Goal: Transaction & Acquisition: Book appointment/travel/reservation

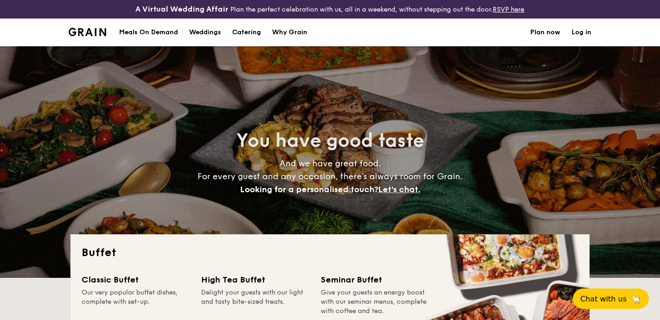
select select
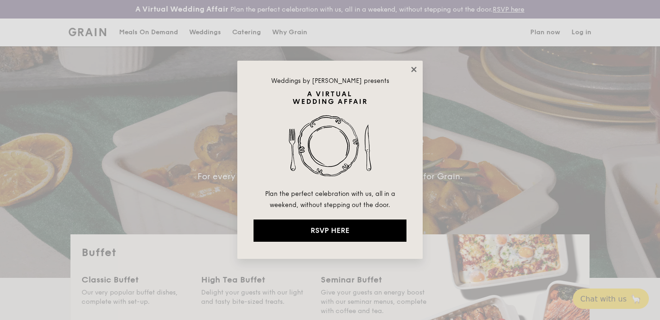
click at [416, 71] on icon at bounding box center [414, 69] width 8 height 8
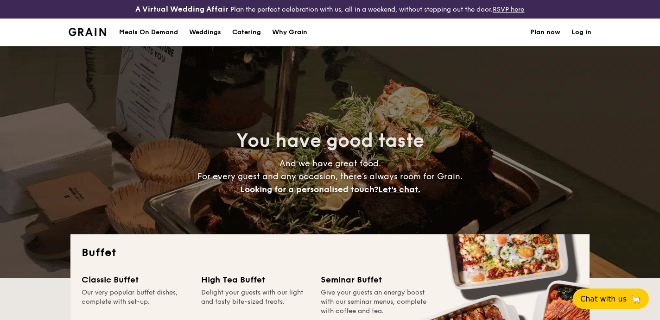
click at [290, 35] on div "Why Grain" at bounding box center [289, 33] width 35 height 28
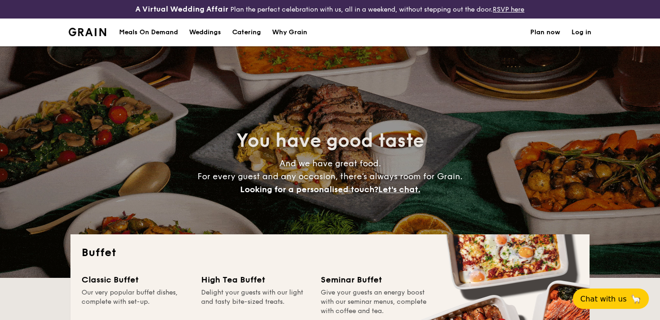
select select
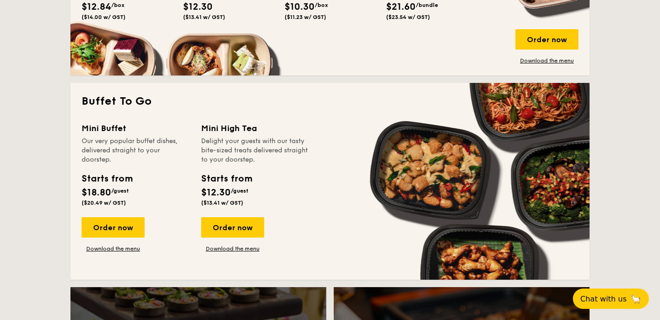
scroll to position [562, 0]
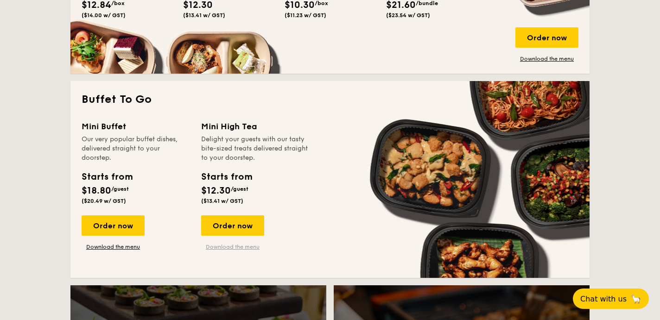
click at [216, 246] on link "Download the menu" at bounding box center [232, 246] width 63 height 7
click at [121, 225] on div "Order now" at bounding box center [113, 225] width 63 height 20
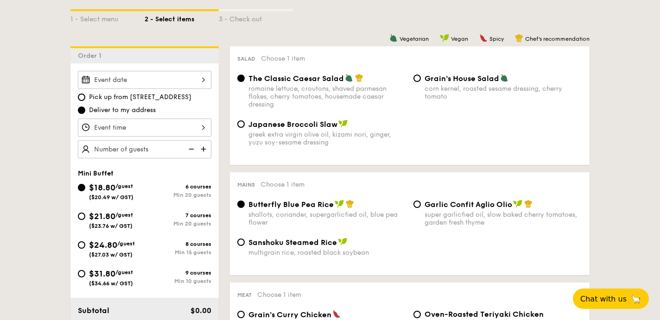
scroll to position [235, 0]
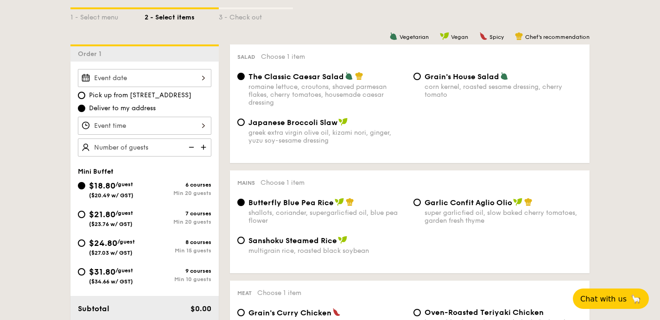
scroll to position [1389, 0]
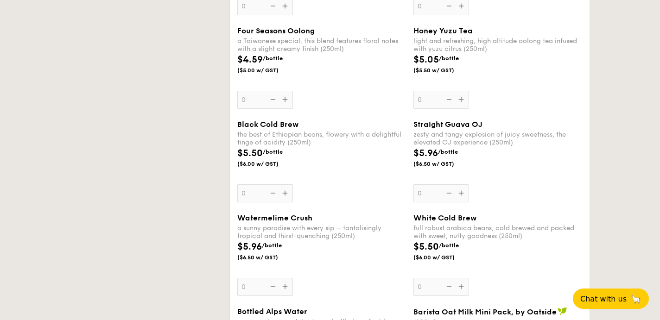
select select
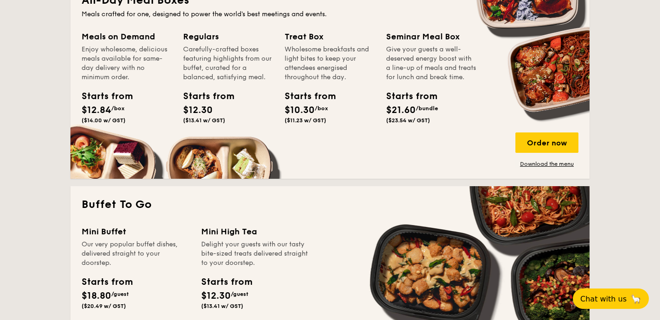
scroll to position [616, 0]
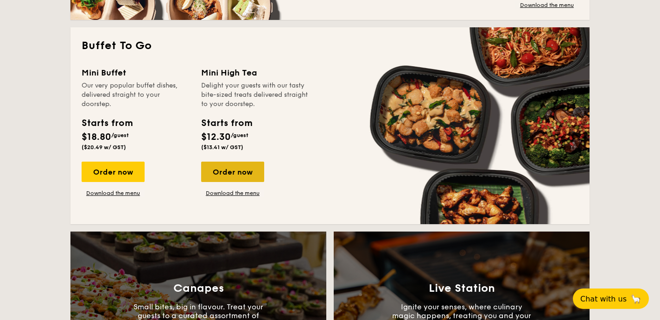
click at [235, 172] on div "Order now" at bounding box center [232, 172] width 63 height 20
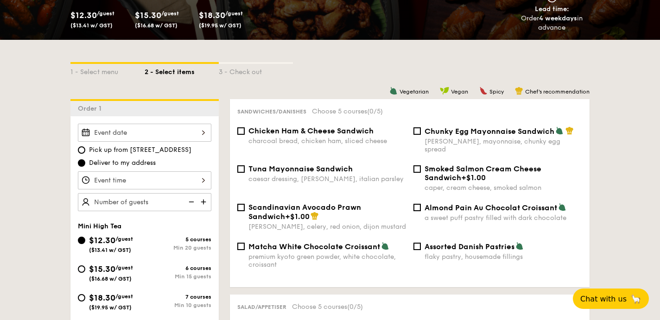
scroll to position [182, 0]
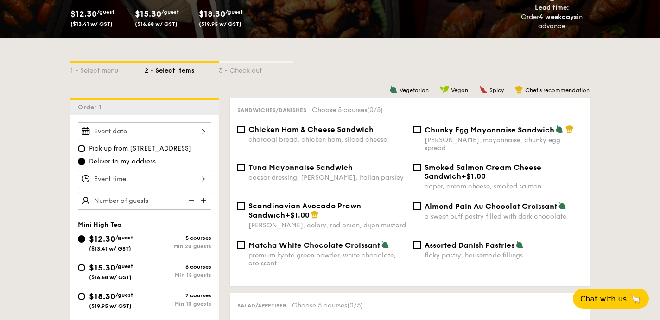
click at [201, 134] on div at bounding box center [144, 131] width 133 height 18
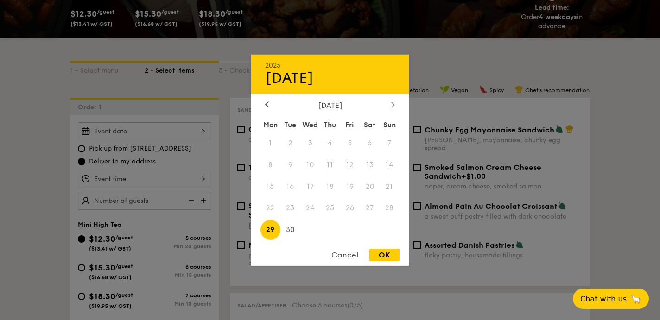
click at [392, 105] on icon at bounding box center [392, 105] width 3 height 6
click at [373, 161] on span "11" at bounding box center [369, 165] width 20 height 20
click at [384, 251] on div "OK" at bounding box center [384, 255] width 30 height 13
type input "[DATE]"
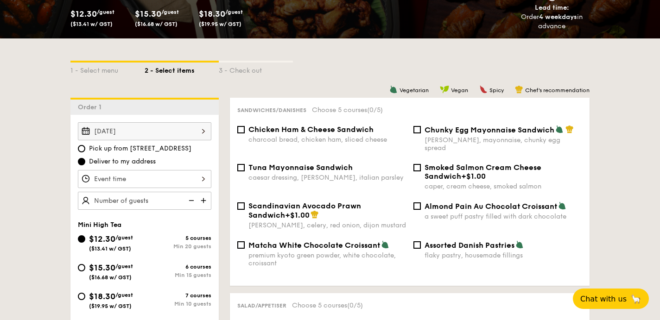
click at [164, 178] on div at bounding box center [144, 179] width 133 height 18
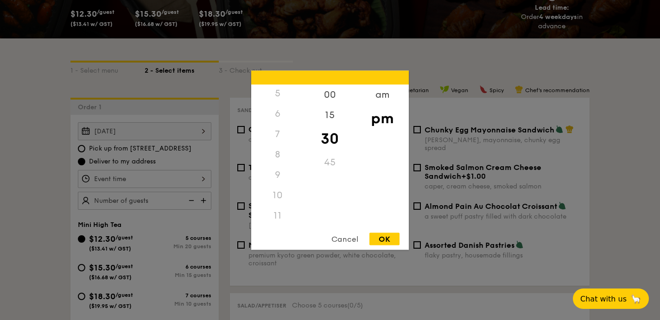
scroll to position [110, 0]
click at [277, 201] on div "10" at bounding box center [277, 195] width 52 height 20
click at [385, 92] on div "am" at bounding box center [382, 97] width 52 height 27
click at [278, 195] on div "10" at bounding box center [277, 198] width 52 height 27
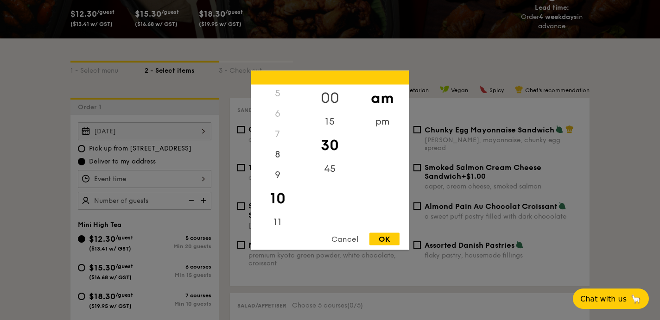
click at [335, 99] on div "00" at bounding box center [329, 97] width 52 height 27
click at [386, 238] on div "OK" at bounding box center [384, 239] width 30 height 13
type input "10:00AM"
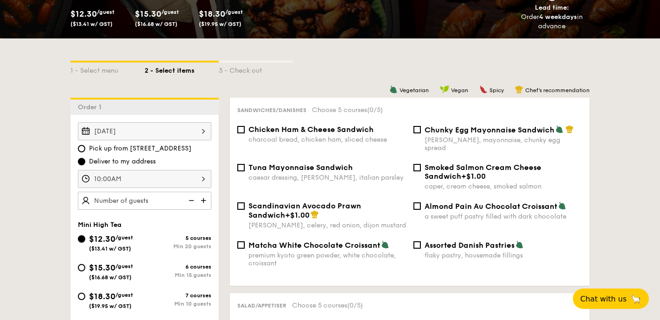
click at [201, 202] on img at bounding box center [204, 201] width 14 height 18
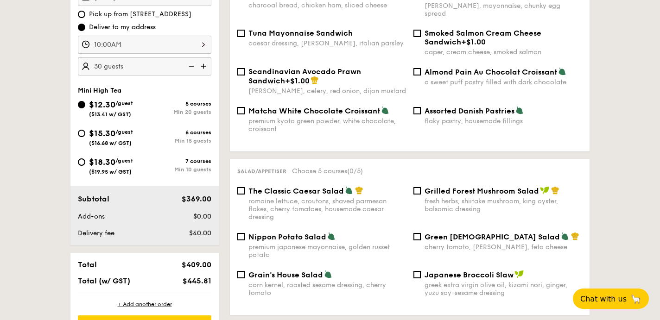
scroll to position [316, 0]
click at [205, 66] on img at bounding box center [204, 67] width 14 height 18
click at [190, 68] on img at bounding box center [190, 67] width 14 height 18
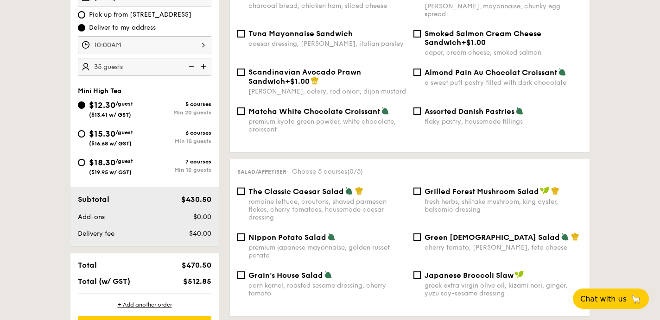
type input "30 guests"
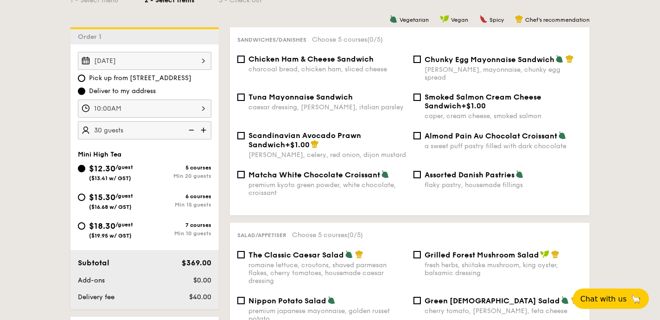
scroll to position [252, 0]
click at [83, 77] on input "Pick up from [STREET_ADDRESS]" at bounding box center [81, 78] width 7 height 7
radio input "true"
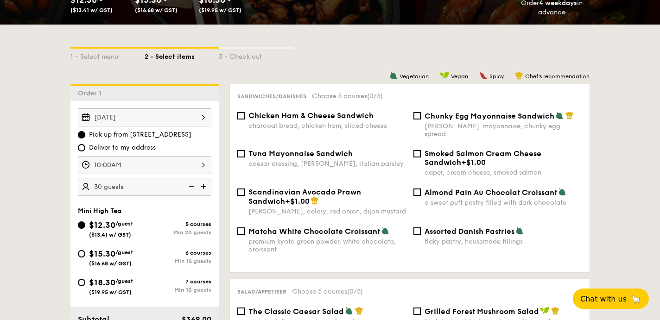
scroll to position [192, 0]
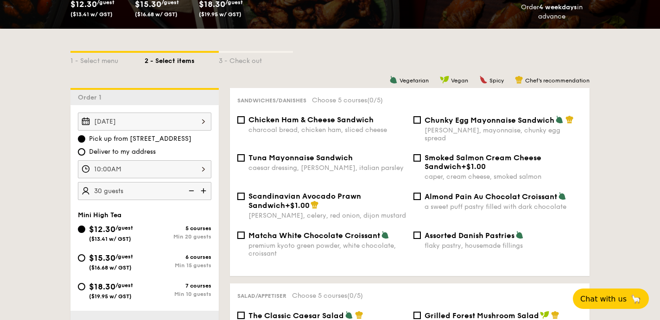
click at [247, 119] on div "Chicken Ham & Cheese Sandwich charcoal bread, chicken ham, sliced cheese" at bounding box center [321, 124] width 176 height 19
click at [243, 119] on input "Chicken Ham & Cheese Sandwich charcoal bread, chicken ham, sliced cheese" at bounding box center [240, 119] width 7 height 7
checkbox input "true"
click at [418, 119] on input "Chunky Egg Mayonnaise Sandwich dijon mustard, mayonnaise, chunky egg spread" at bounding box center [416, 119] width 7 height 7
checkbox input "true"
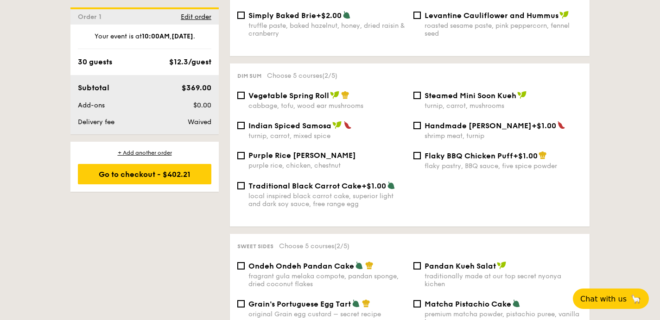
scroll to position [808, 0]
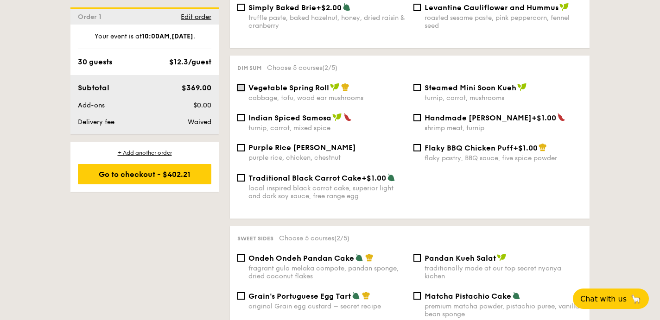
click at [243, 86] on input "Vegetable Spring Roll cabbage, tofu, wood ear mushrooms" at bounding box center [240, 87] width 7 height 7
checkbox input "true"
click at [241, 113] on div "Indian Spiced Samosa turnip, carrot, mixed spice" at bounding box center [321, 122] width 176 height 19
click at [241, 118] on input "Indian Spiced Samosa turnip, carrot, mixed spice" at bounding box center [240, 117] width 7 height 7
checkbox input "true"
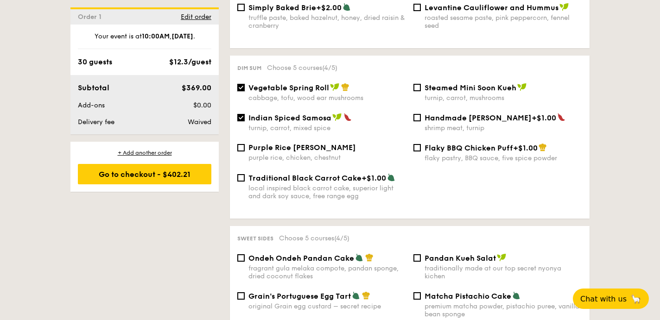
click at [243, 84] on input "Vegetable Spring Roll cabbage, tofu, wood ear mushrooms" at bounding box center [240, 87] width 7 height 7
checkbox input "false"
click at [244, 117] on input "Indian Spiced Samosa turnip, carrot, mixed spice" at bounding box center [240, 117] width 7 height 7
checkbox input "false"
click at [245, 89] on div "Vegetable Spring Roll cabbage, tofu, wood ear mushrooms" at bounding box center [321, 92] width 176 height 19
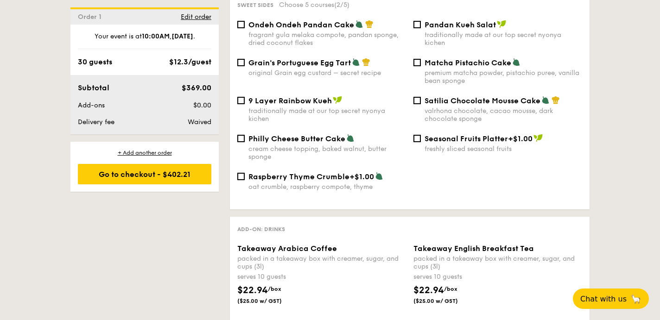
scroll to position [1040, 0]
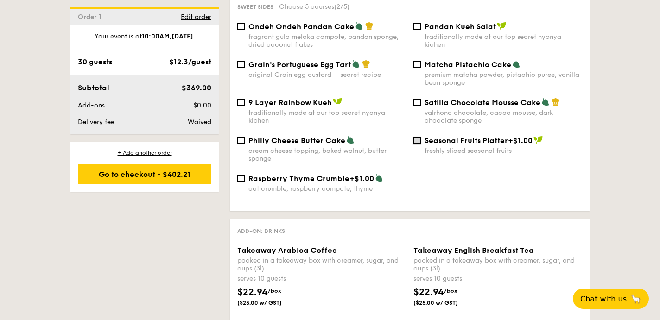
click at [420, 139] on input "Seasonal Fruits Platter +$1.00 freshly sliced seasonal fruits" at bounding box center [416, 140] width 7 height 7
checkbox input "true"
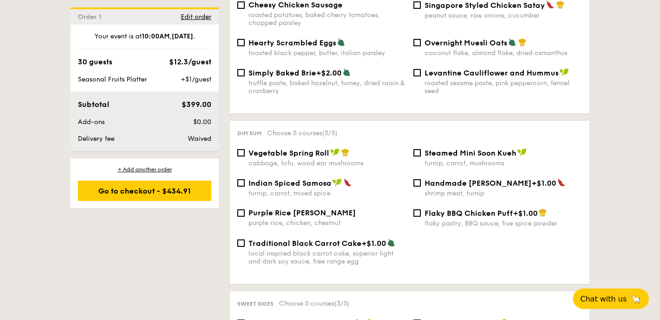
scroll to position [742, 0]
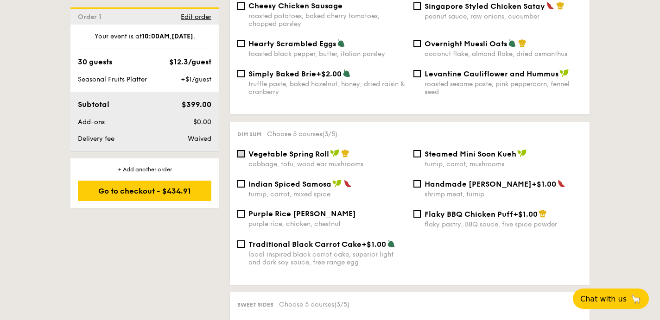
click at [244, 151] on input "Vegetable Spring Roll cabbage, tofu, wood ear mushrooms" at bounding box center [240, 153] width 7 height 7
checkbox input "true"
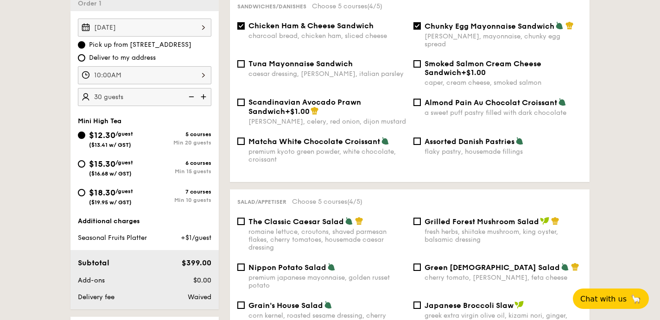
scroll to position [281, 0]
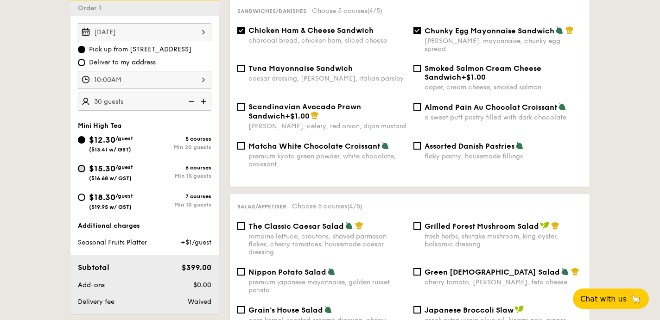
click at [82, 169] on input "$15.30 /guest ($16.68 w/ GST) 6 courses Min 15 guests" at bounding box center [81, 168] width 7 height 7
radio input "true"
checkbox input "false"
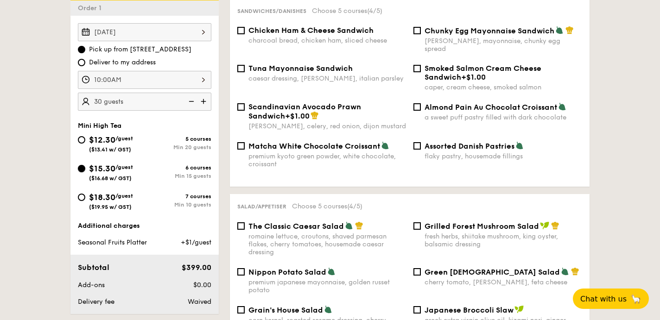
checkbox input "false"
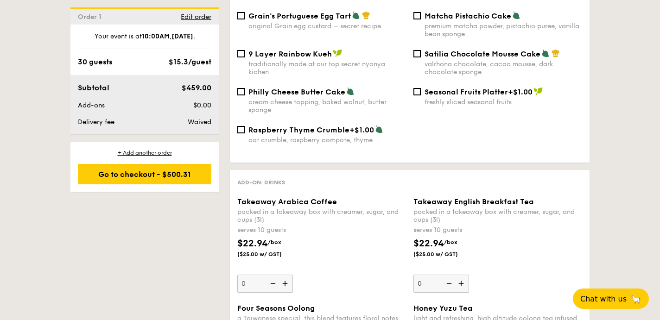
scroll to position [0, 0]
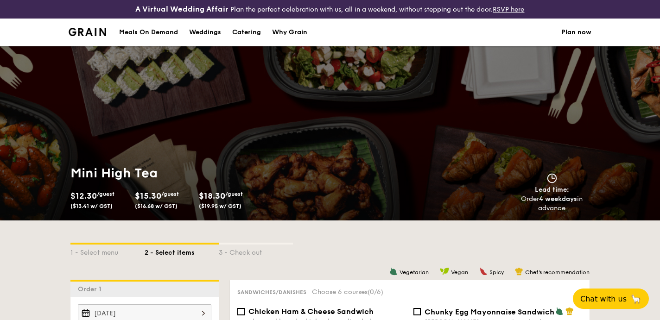
click at [249, 30] on div "Catering" at bounding box center [246, 33] width 29 height 28
select select
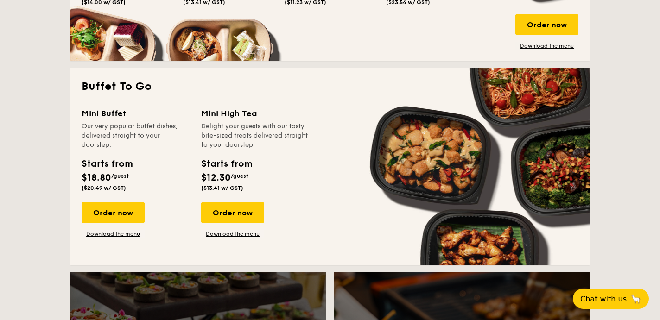
scroll to position [579, 0]
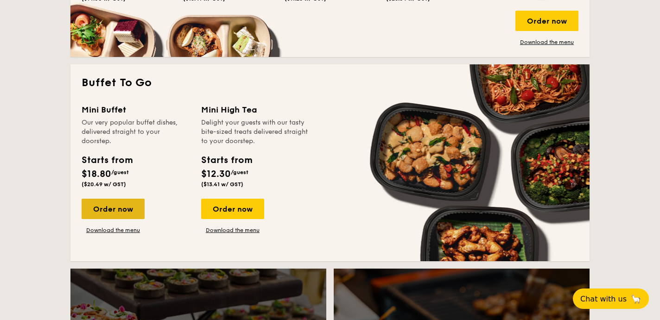
click at [104, 206] on div "Order now" at bounding box center [113, 209] width 63 height 20
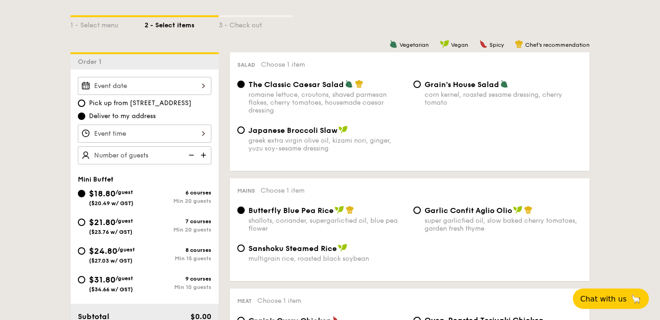
scroll to position [229, 0]
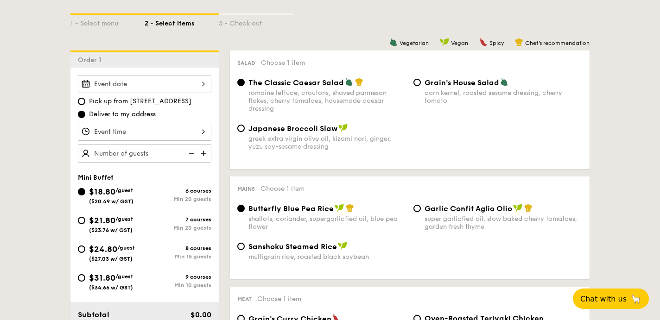
click at [200, 87] on div at bounding box center [144, 84] width 133 height 18
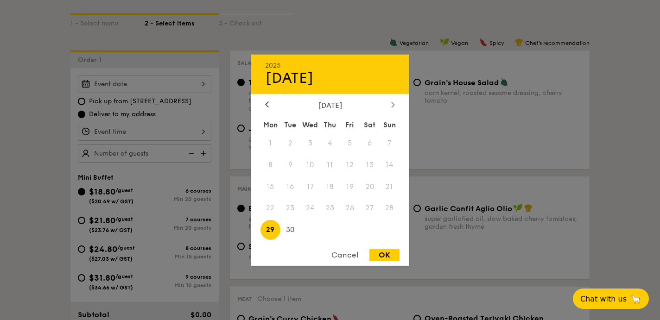
click at [394, 101] on div at bounding box center [393, 105] width 8 height 9
click at [367, 169] on span "11" at bounding box center [369, 165] width 20 height 20
click at [382, 251] on div "OK" at bounding box center [384, 255] width 30 height 13
type input "[DATE]"
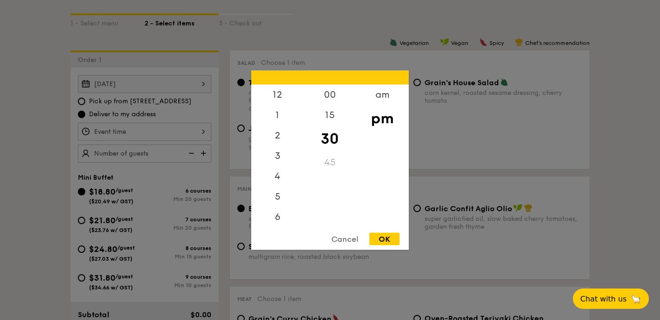
click at [187, 129] on div "12 1 2 3 4 5 6 7 8 9 10 11 00 15 30 45 am pm Cancel OK" at bounding box center [144, 132] width 133 height 18
click at [375, 95] on div "am" at bounding box center [382, 97] width 52 height 27
click at [282, 199] on div "10" at bounding box center [277, 198] width 52 height 27
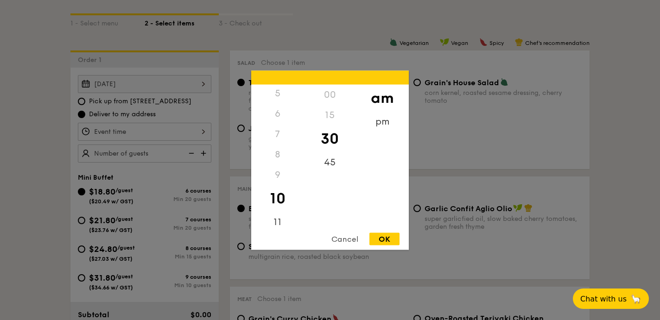
click at [394, 241] on div "OK" at bounding box center [384, 239] width 30 height 13
type input "10:30AM"
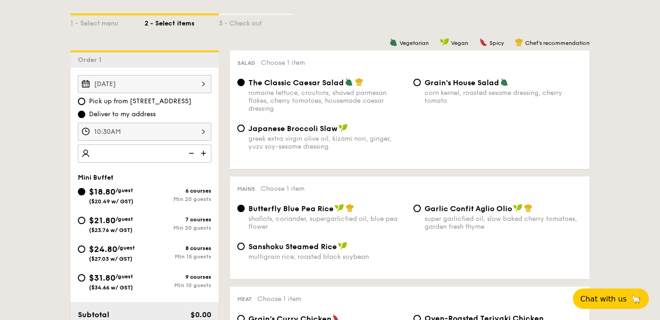
click at [203, 153] on img at bounding box center [204, 154] width 14 height 18
click at [204, 154] on img at bounding box center [204, 154] width 14 height 18
click at [206, 154] on img at bounding box center [204, 154] width 14 height 18
click at [191, 154] on img at bounding box center [190, 154] width 14 height 18
click at [204, 153] on img at bounding box center [204, 154] width 14 height 18
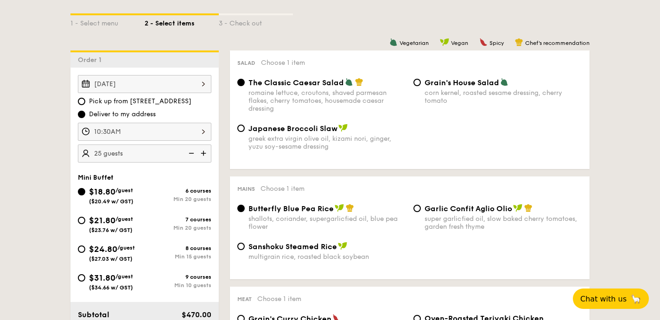
type input "30 guests"
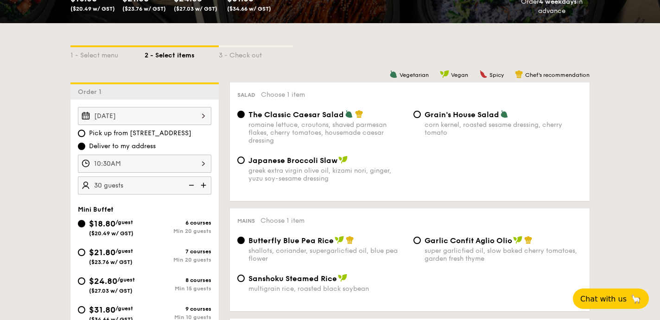
scroll to position [195, 0]
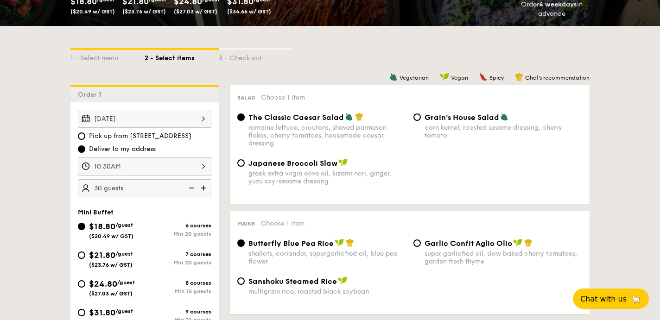
click at [240, 119] on input "The Classic Caesar Salad romaine lettuce, croutons, shaved parmesan flakes, che…" at bounding box center [240, 116] width 7 height 7
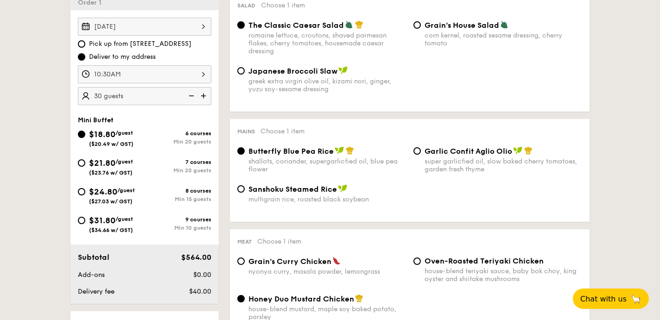
scroll to position [287, 0]
click at [422, 156] on div "Garlic Confit Aglio Olio super garlicfied oil, slow baked cherry tomatoes, gard…" at bounding box center [498, 159] width 176 height 27
click at [417, 156] on div "Garlic Confit Aglio Olio super garlicfied oil, slow baked cherry tomatoes, gard…" at bounding box center [498, 159] width 176 height 27
click at [416, 152] on input "Garlic Confit Aglio Olio super garlicfied oil, slow baked cherry tomatoes, gard…" at bounding box center [416, 150] width 7 height 7
radio input "true"
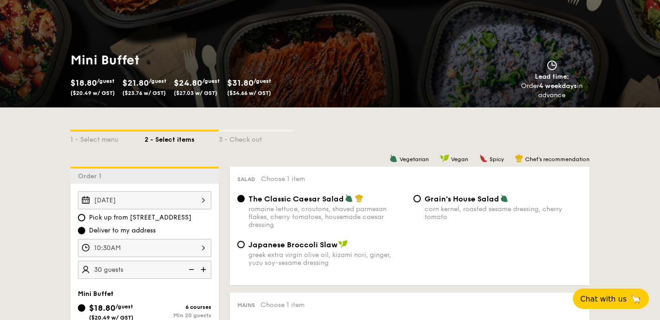
scroll to position [0, 0]
